Goal: Information Seeking & Learning: Learn about a topic

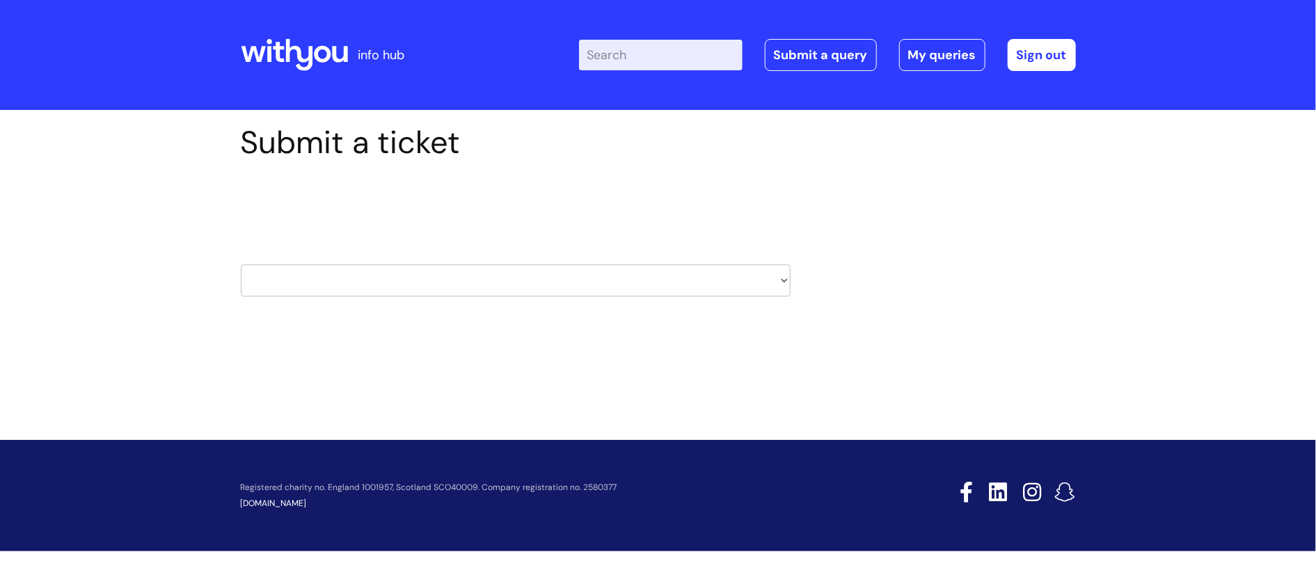
drag, startPoint x: 0, startPoint y: 0, endPoint x: 288, endPoint y: 65, distance: 295.4
click at [288, 65] on icon at bounding box center [294, 54] width 107 height 33
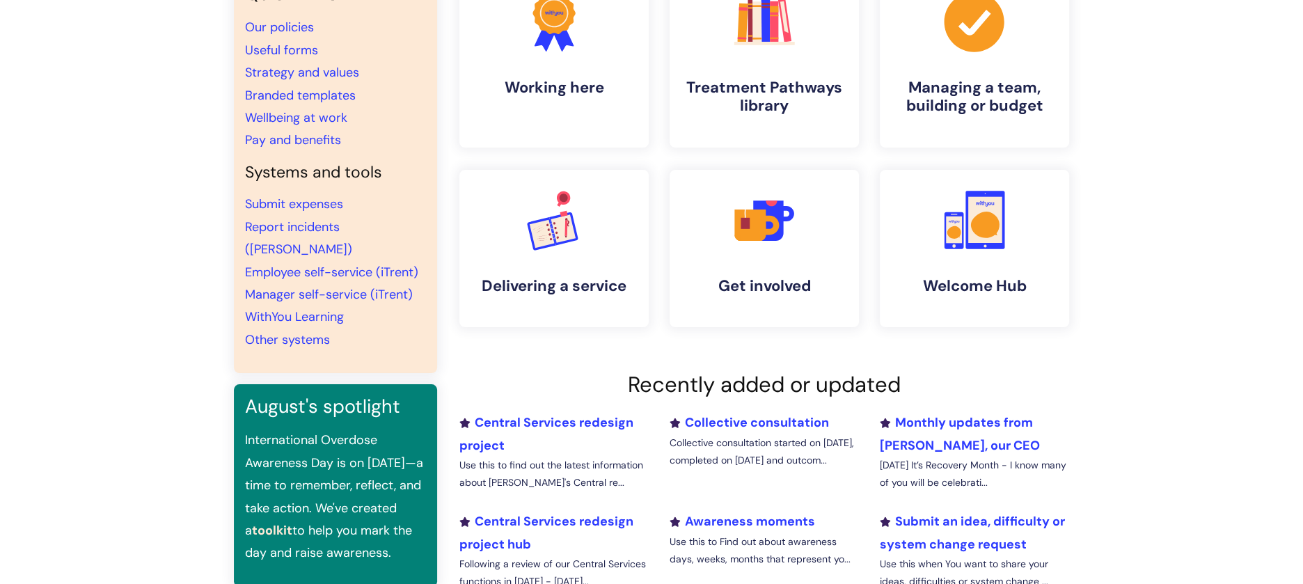
scroll to position [134, 0]
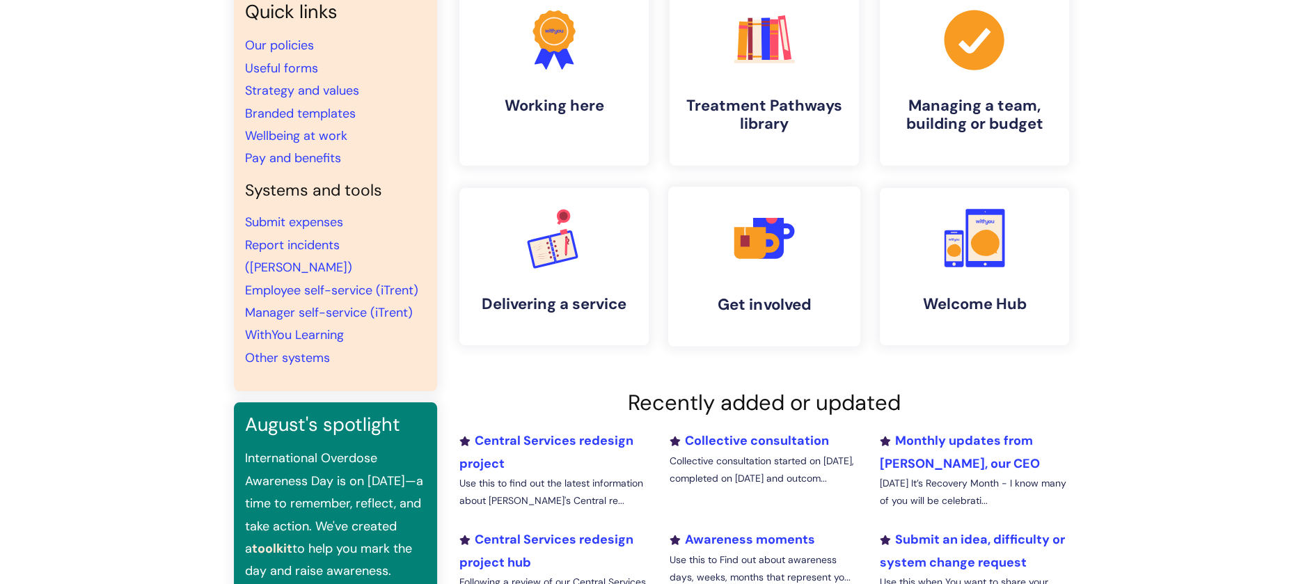
click at [783, 237] on icon at bounding box center [786, 230] width 15 height 15
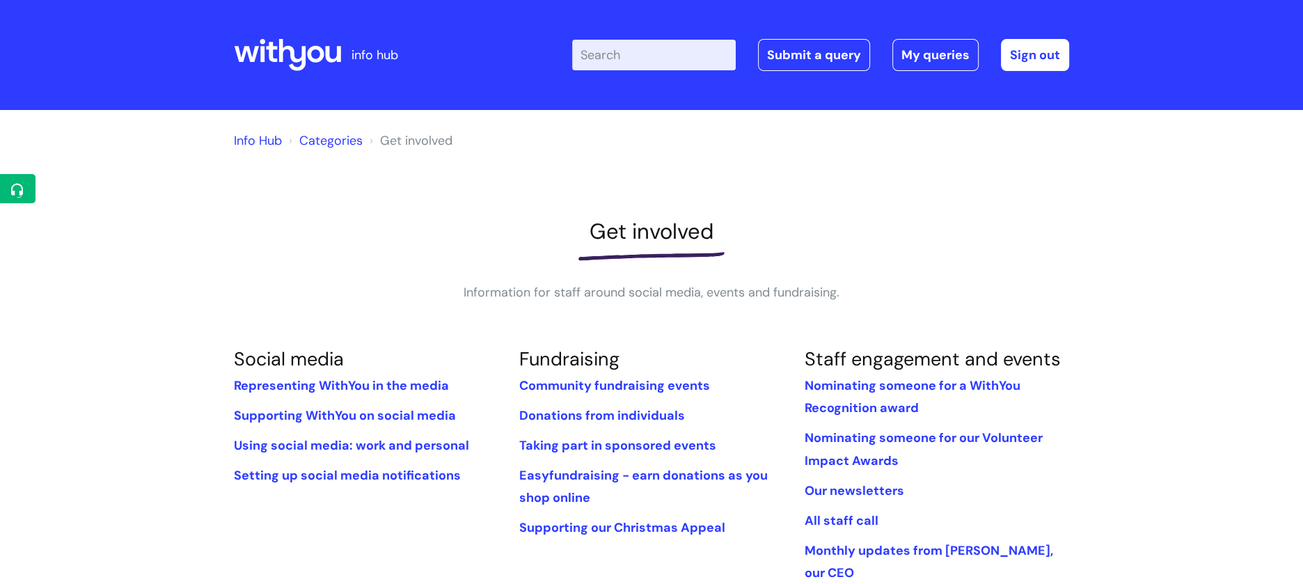
click at [782, 241] on h1 "Get involved" at bounding box center [651, 232] width 835 height 26
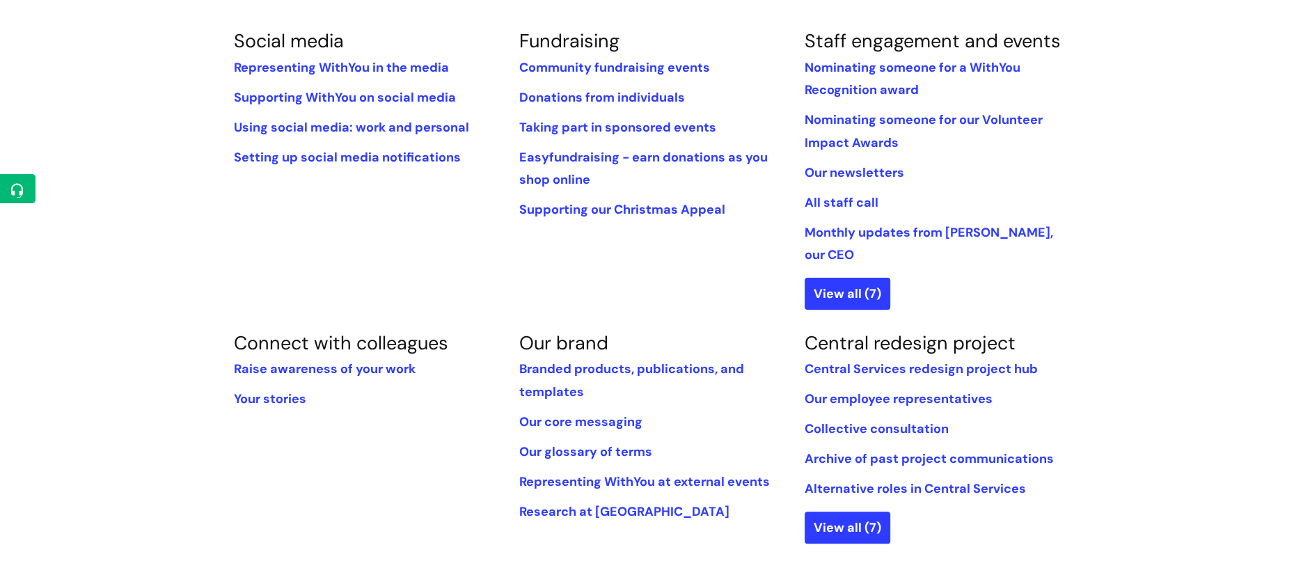
scroll to position [511, 0]
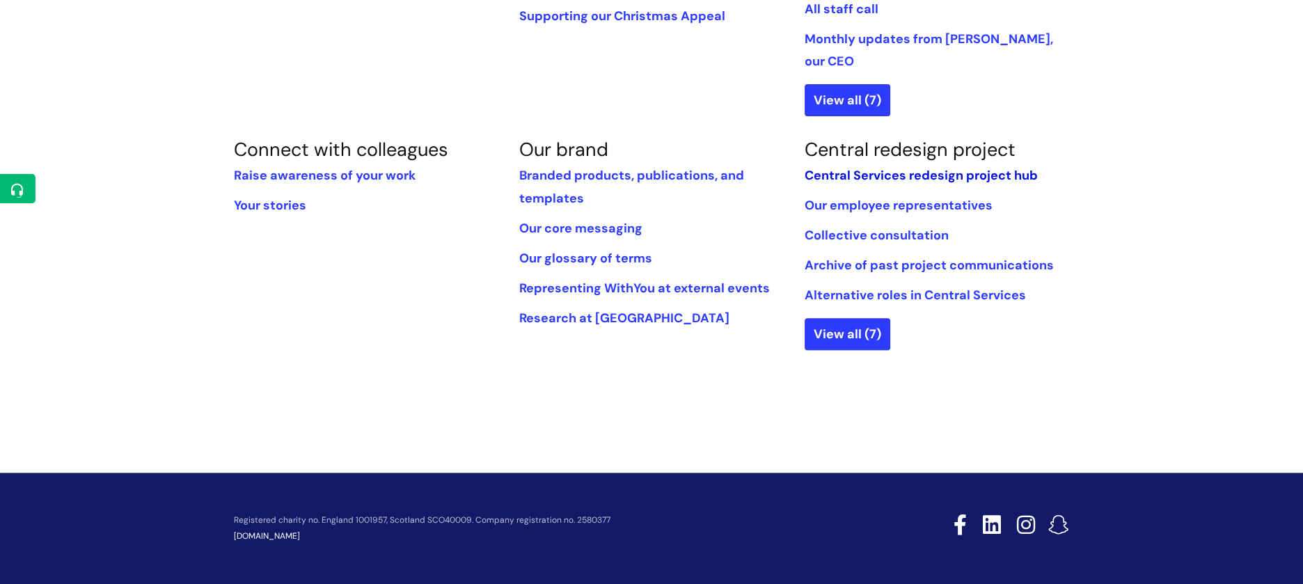
click at [904, 167] on link "Central Services redesign project hub" at bounding box center [920, 175] width 233 height 17
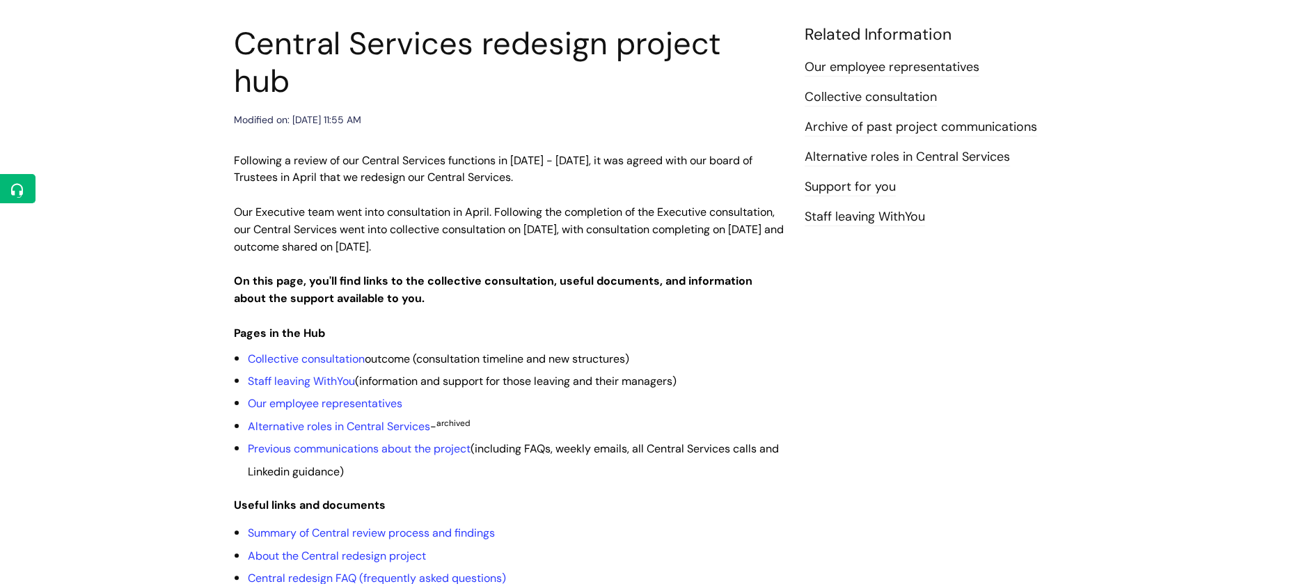
scroll to position [371, 0]
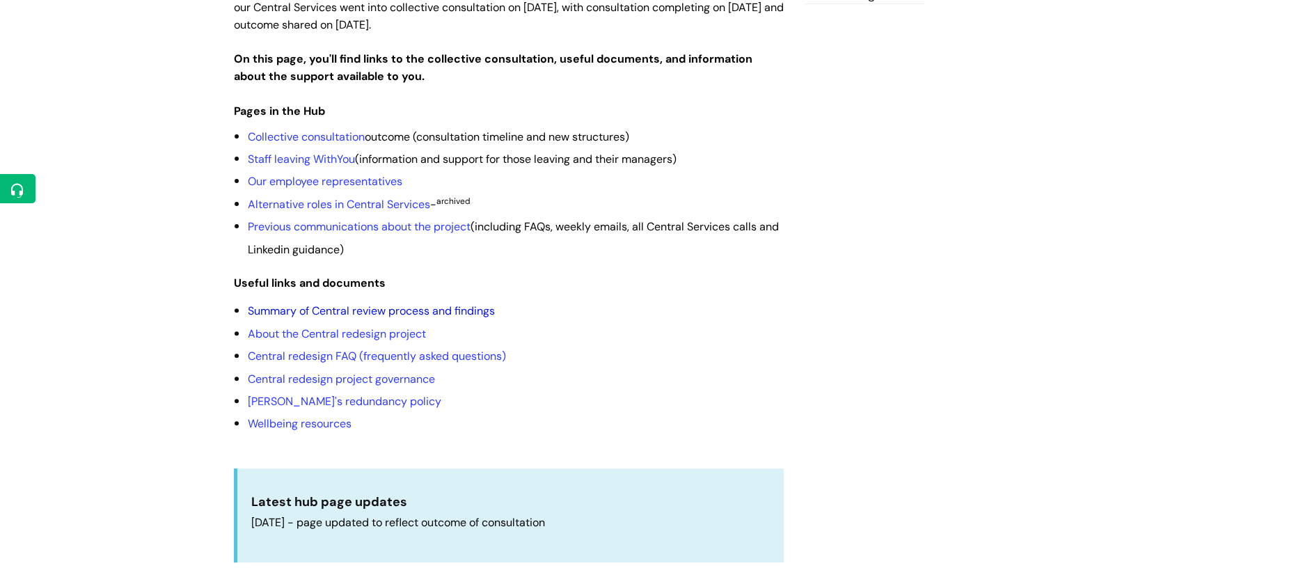
click at [472, 303] on link "Summary of Central review process and findings" at bounding box center [371, 310] width 247 height 15
